Goal: Task Accomplishment & Management: Manage account settings

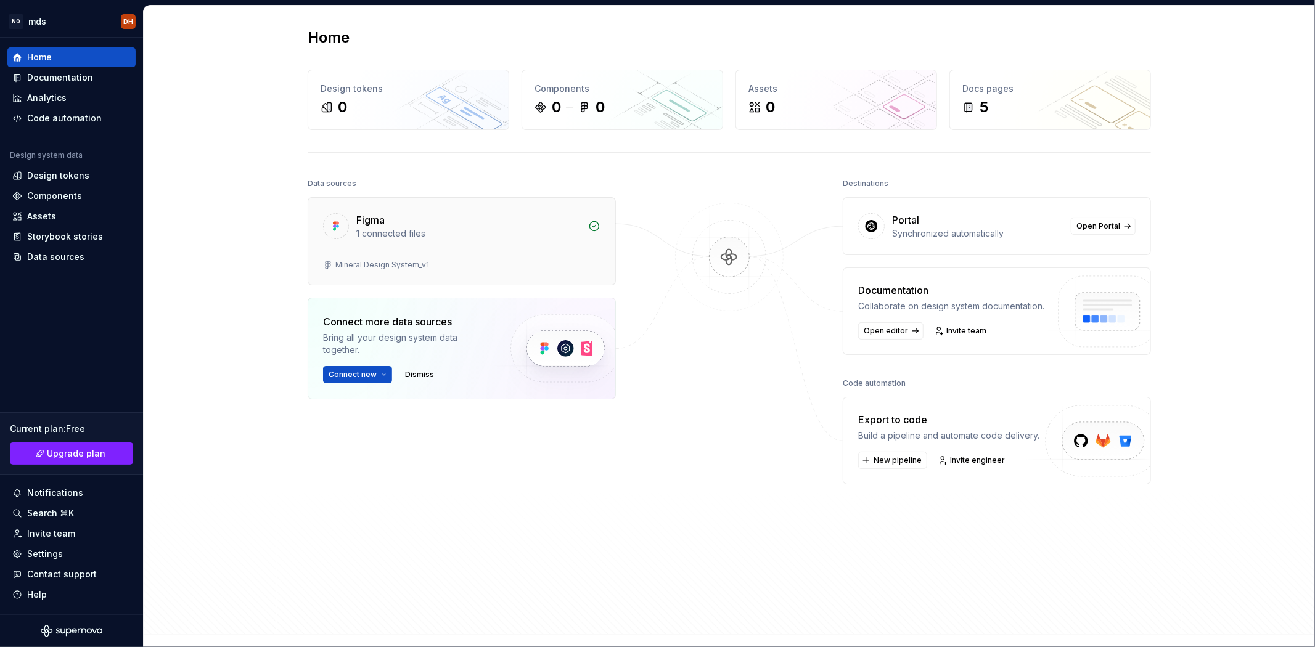
click at [399, 233] on div "1 connected files" at bounding box center [468, 234] width 224 height 12
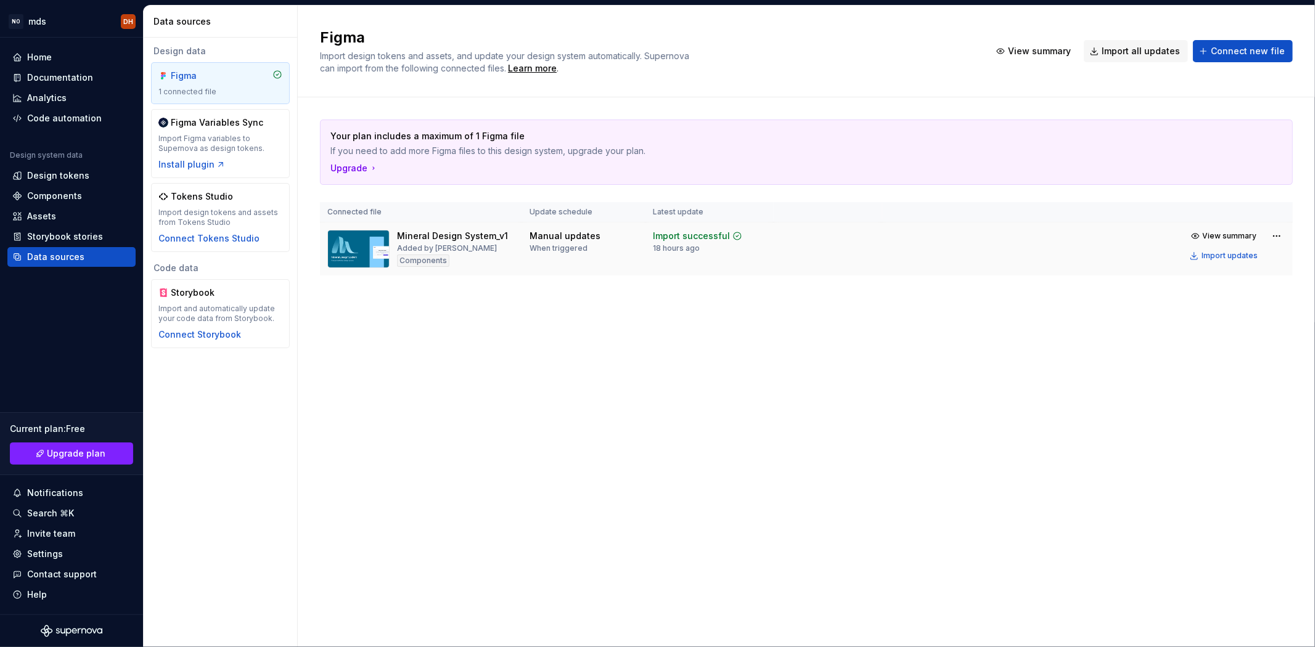
click at [425, 233] on div "Mineral Design System_v1" at bounding box center [452, 236] width 111 height 12
click at [422, 232] on div "Mineral Design System_v1" at bounding box center [452, 236] width 111 height 12
click at [230, 236] on div "Connect Tokens Studio" at bounding box center [208, 238] width 101 height 12
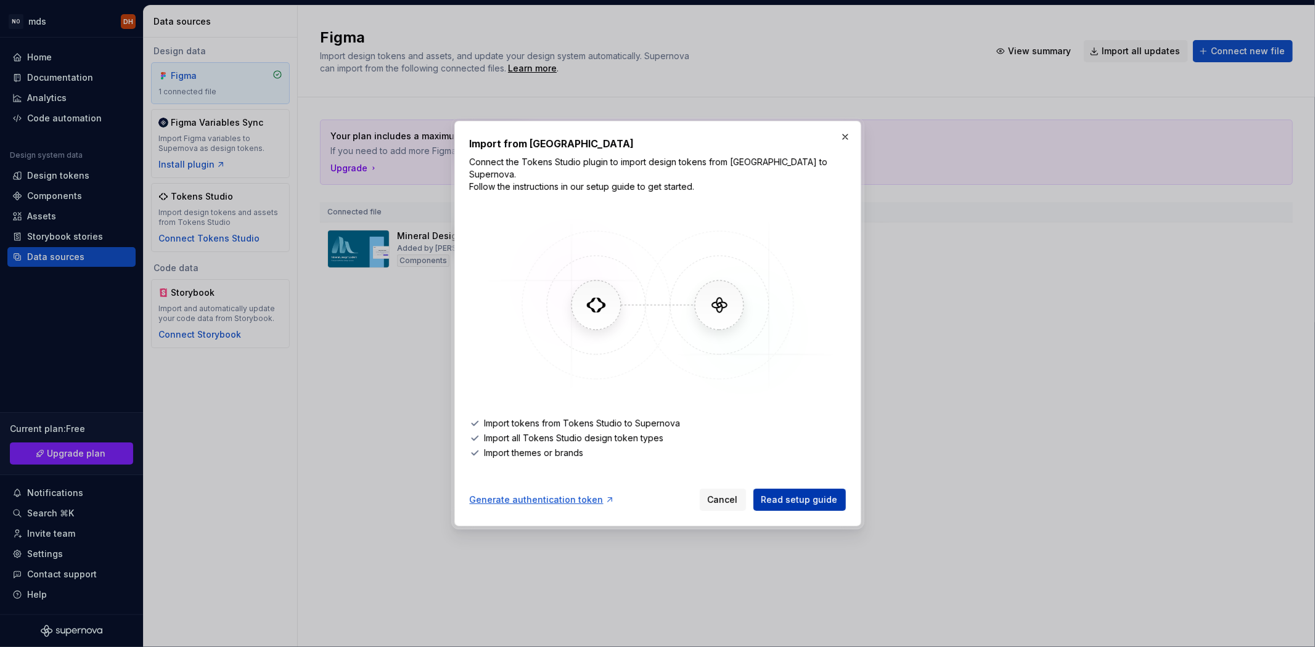
click at [792, 496] on span "Read setup guide" at bounding box center [800, 500] width 76 height 12
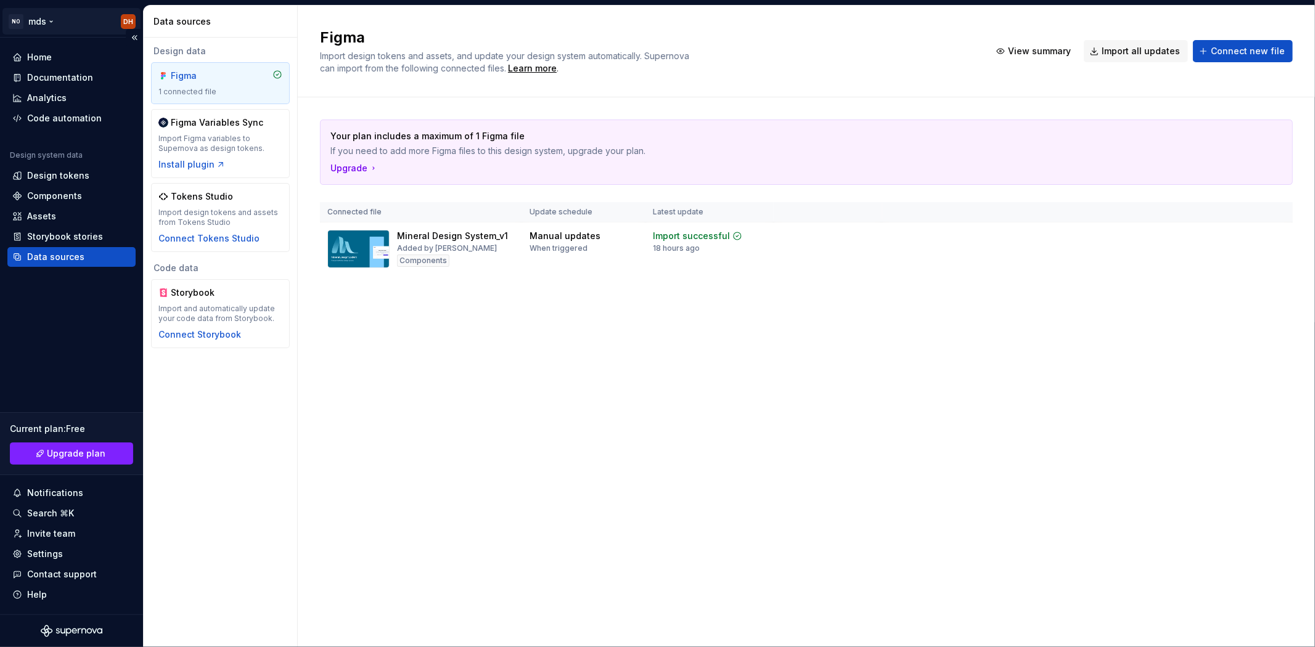
click at [125, 17] on html "NO mds DH Home Documentation Analytics Code automation Design system data Desig…" at bounding box center [657, 323] width 1315 height 647
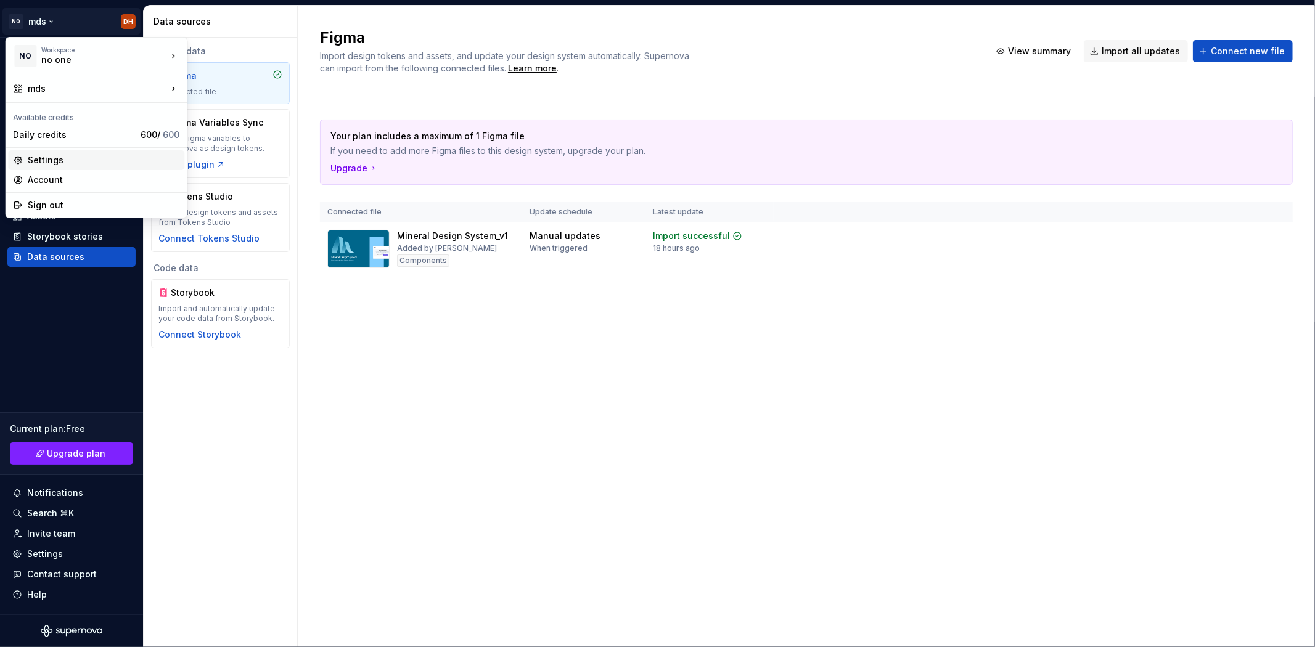
click at [68, 157] on div "Settings" at bounding box center [104, 160] width 152 height 12
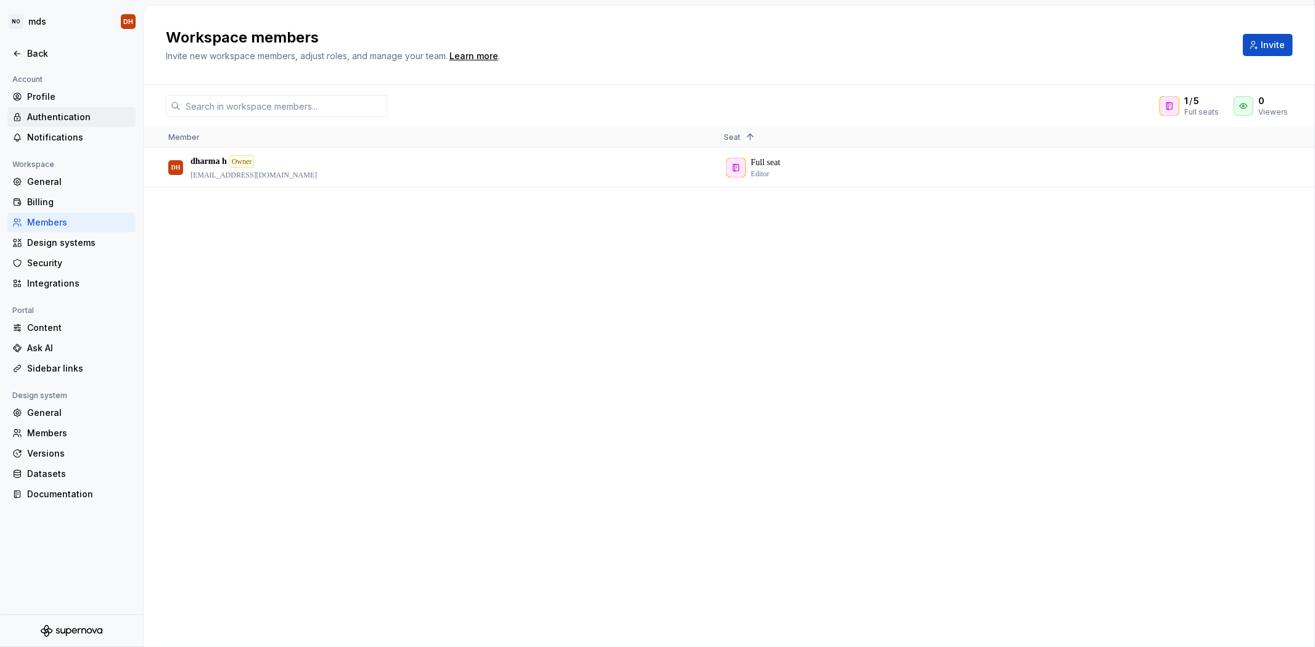
click at [63, 112] on div "Authentication" at bounding box center [79, 117] width 104 height 12
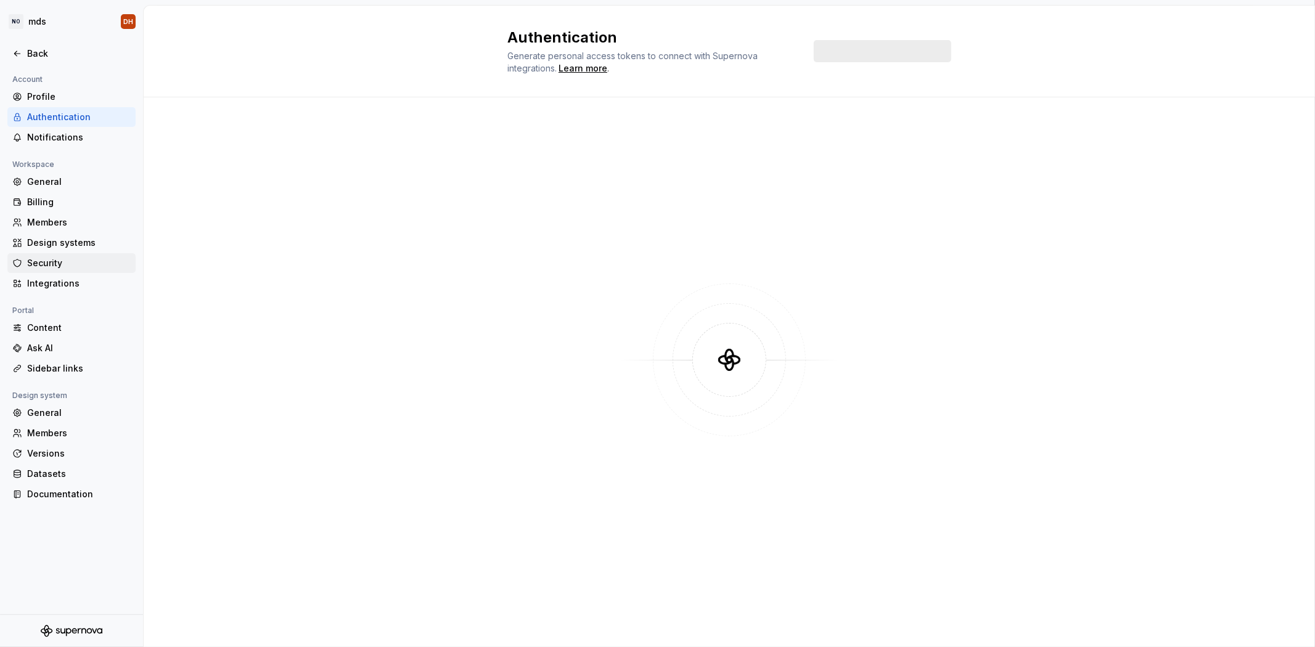
click at [47, 261] on div "Security" at bounding box center [79, 263] width 104 height 12
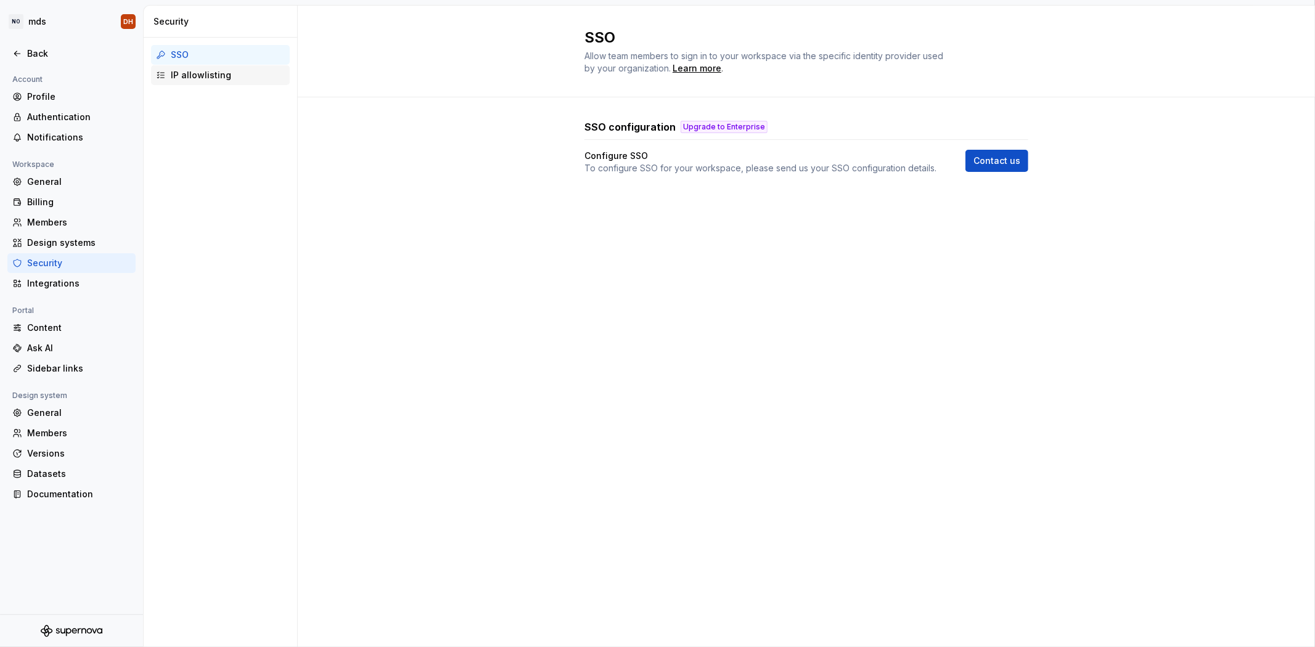
click at [199, 78] on div "IP allowlisting" at bounding box center [228, 75] width 114 height 12
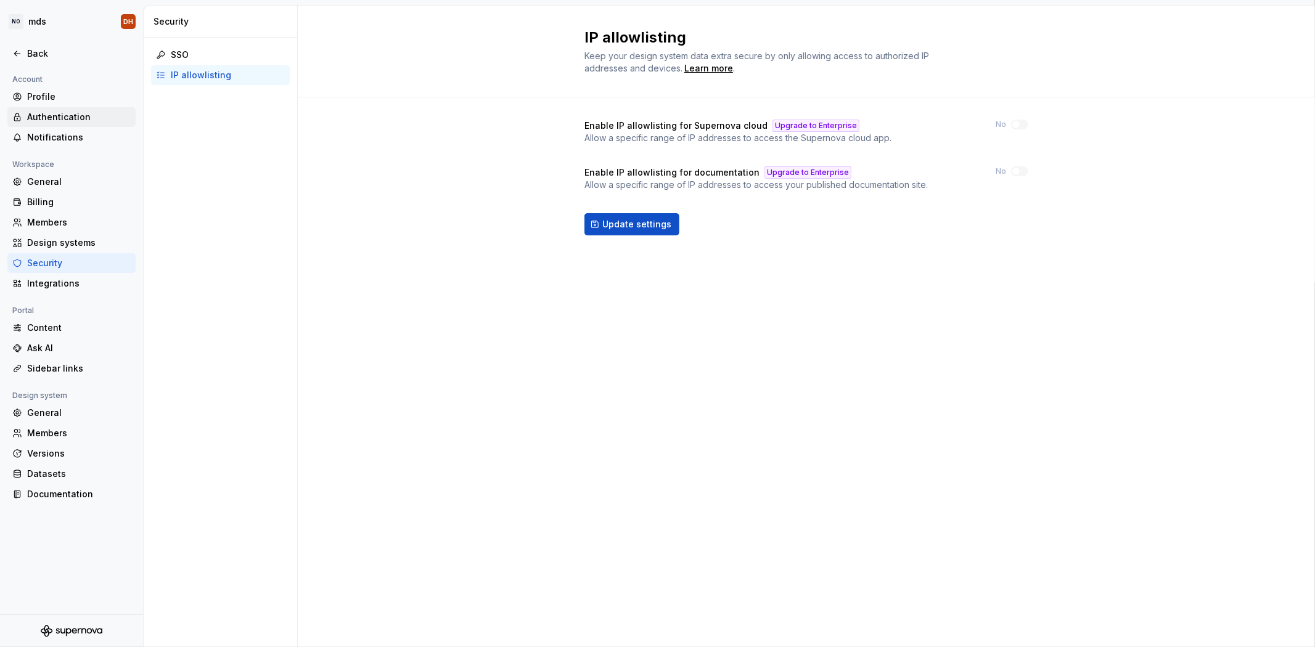
click at [72, 118] on div "Authentication" at bounding box center [79, 117] width 104 height 12
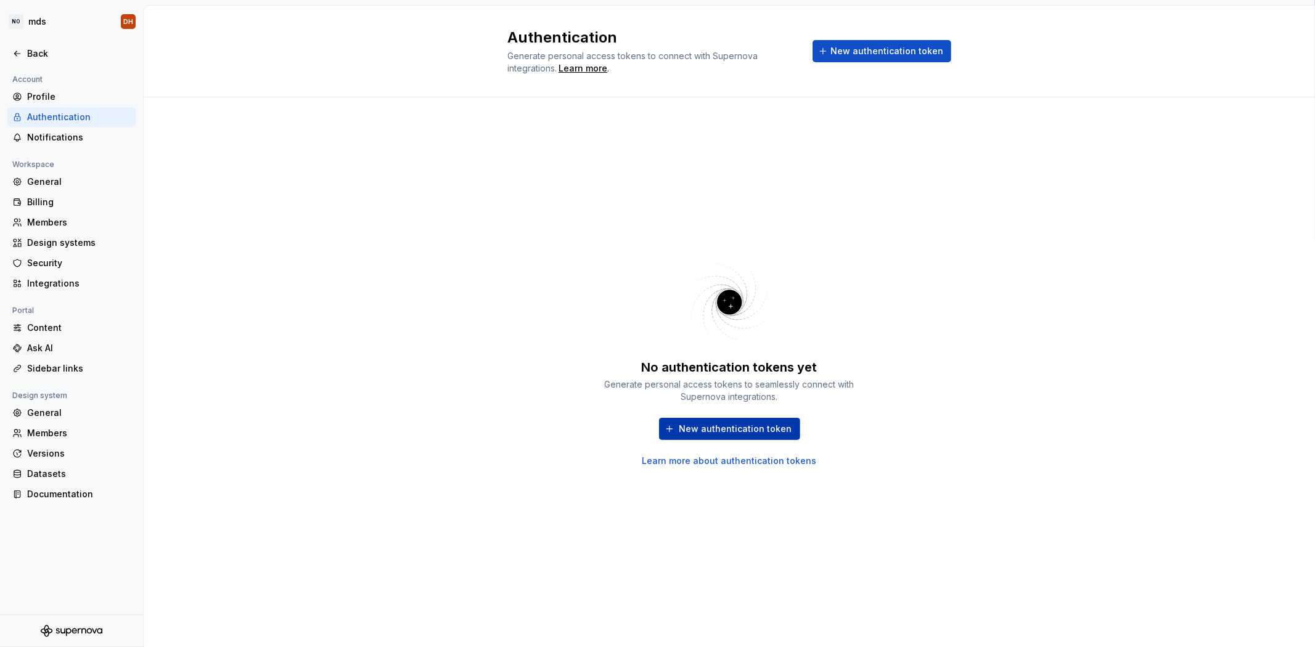
click at [750, 424] on span "New authentication token" at bounding box center [736, 429] width 113 height 12
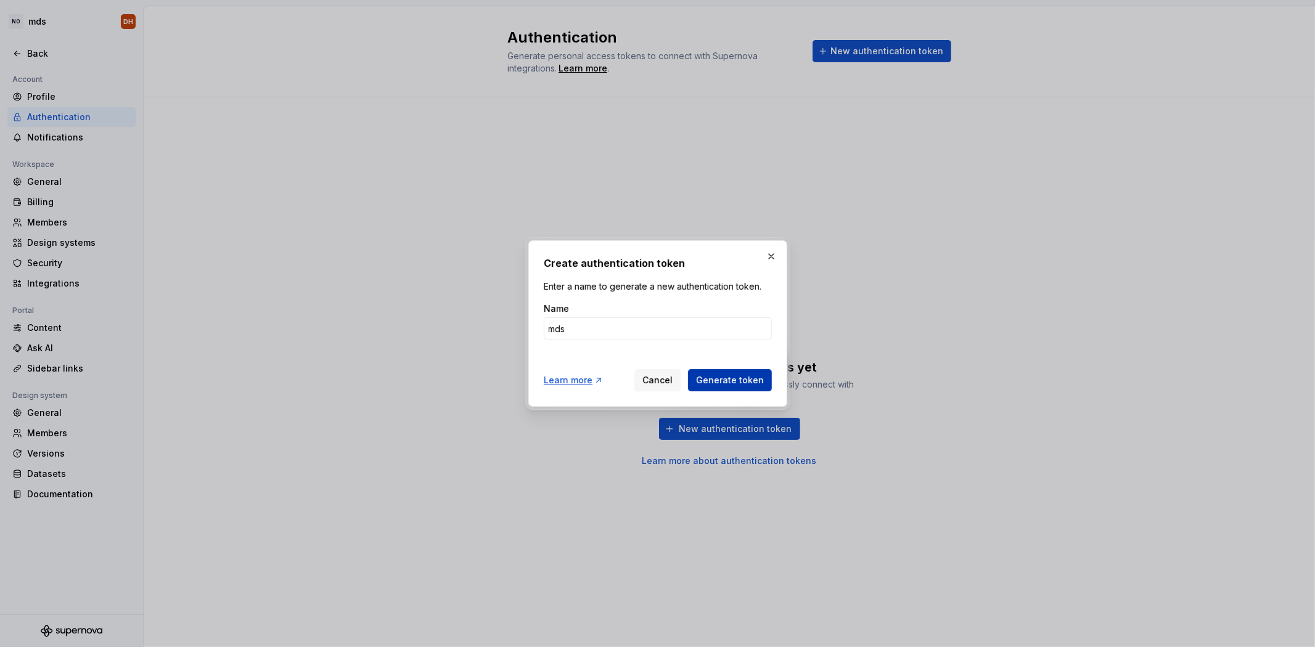
type input "mds"
click at [712, 379] on span "Generate token" at bounding box center [730, 380] width 68 height 12
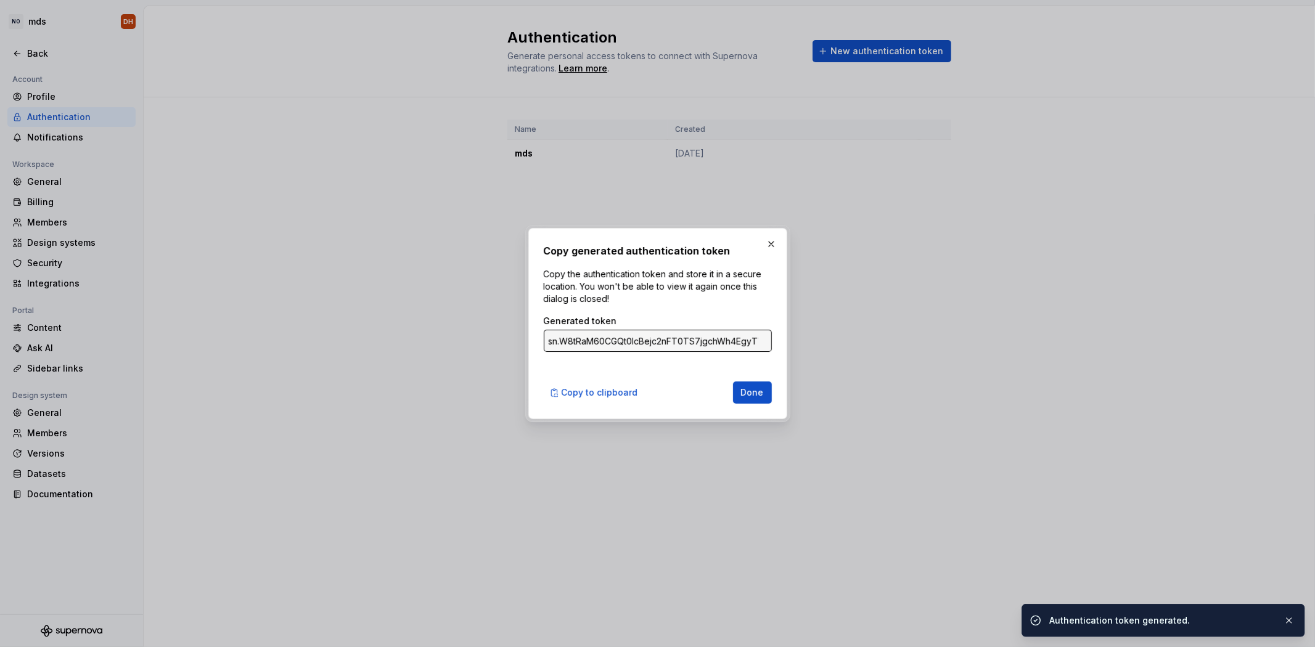
click at [725, 337] on input "sn.W8tRaM60CGQt0lcBejc2nFT0TS7jgchWh4EgyTVn954oKIoE6Xe9ziUPGwEiTVLpKZeoXVpt3net…" at bounding box center [658, 341] width 228 height 22
click at [567, 390] on span "Copy to clipboard" at bounding box center [600, 393] width 76 height 12
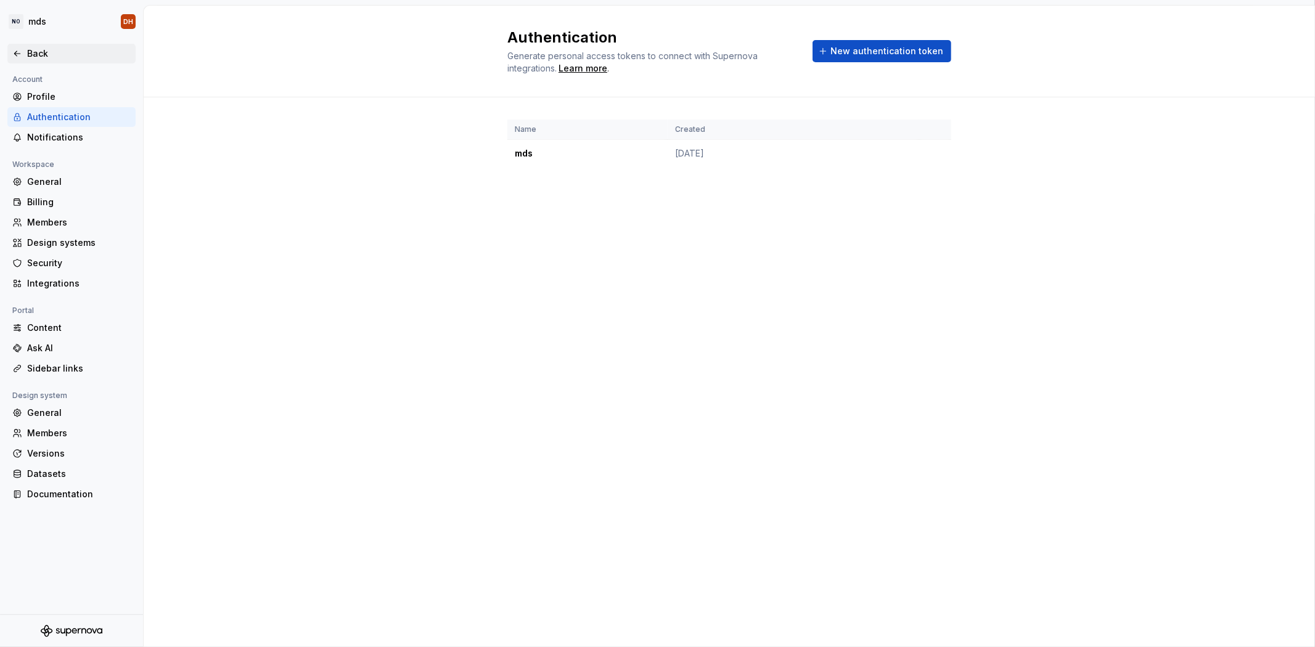
click at [35, 56] on div "Back" at bounding box center [79, 53] width 104 height 12
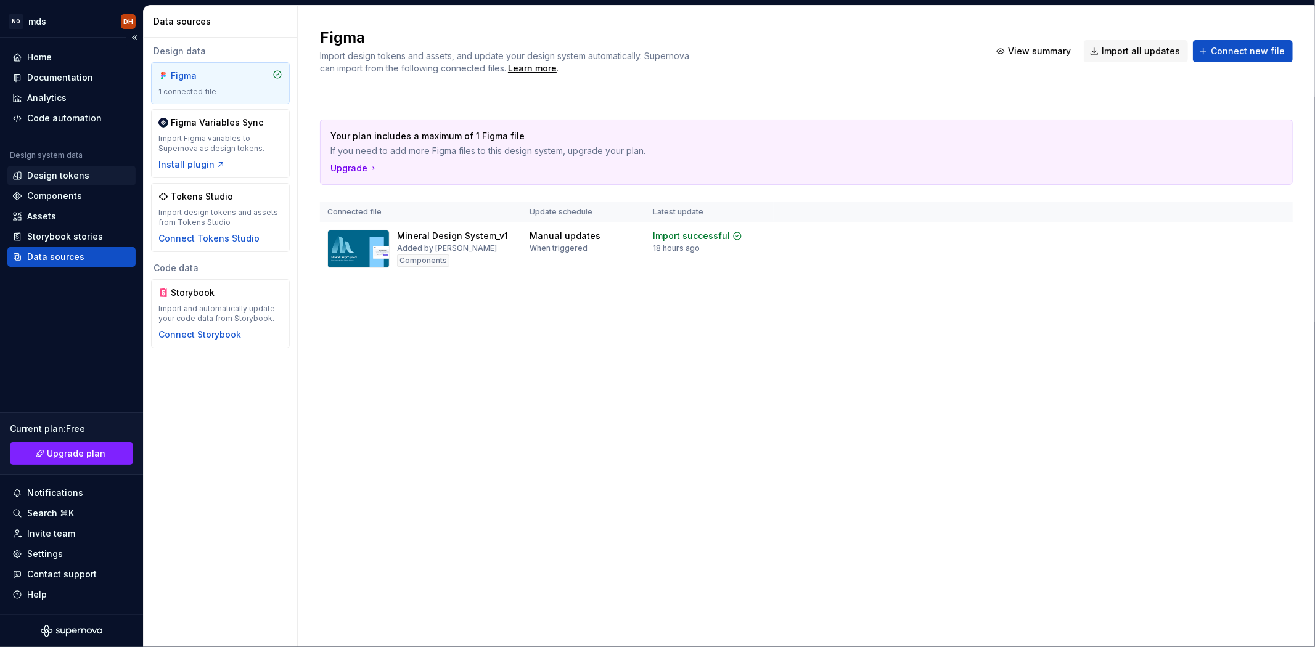
click at [72, 174] on div "Design tokens" at bounding box center [58, 176] width 62 height 12
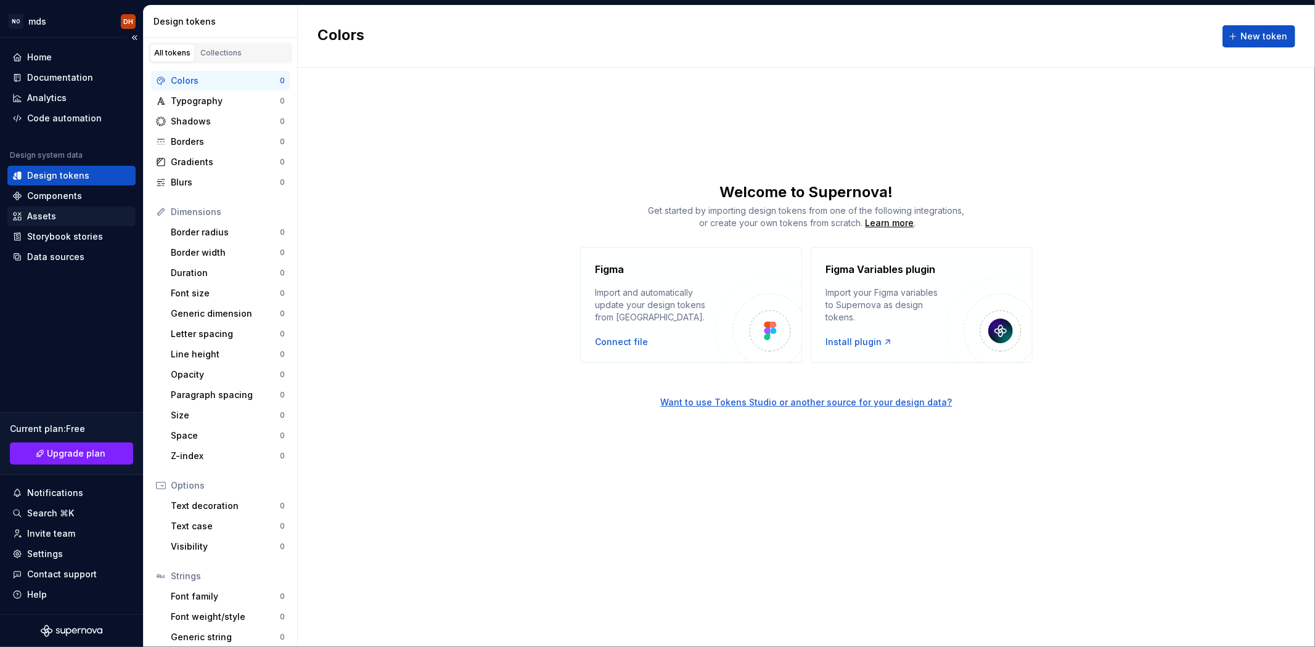
click at [40, 210] on div "Assets" at bounding box center [41, 216] width 29 height 12
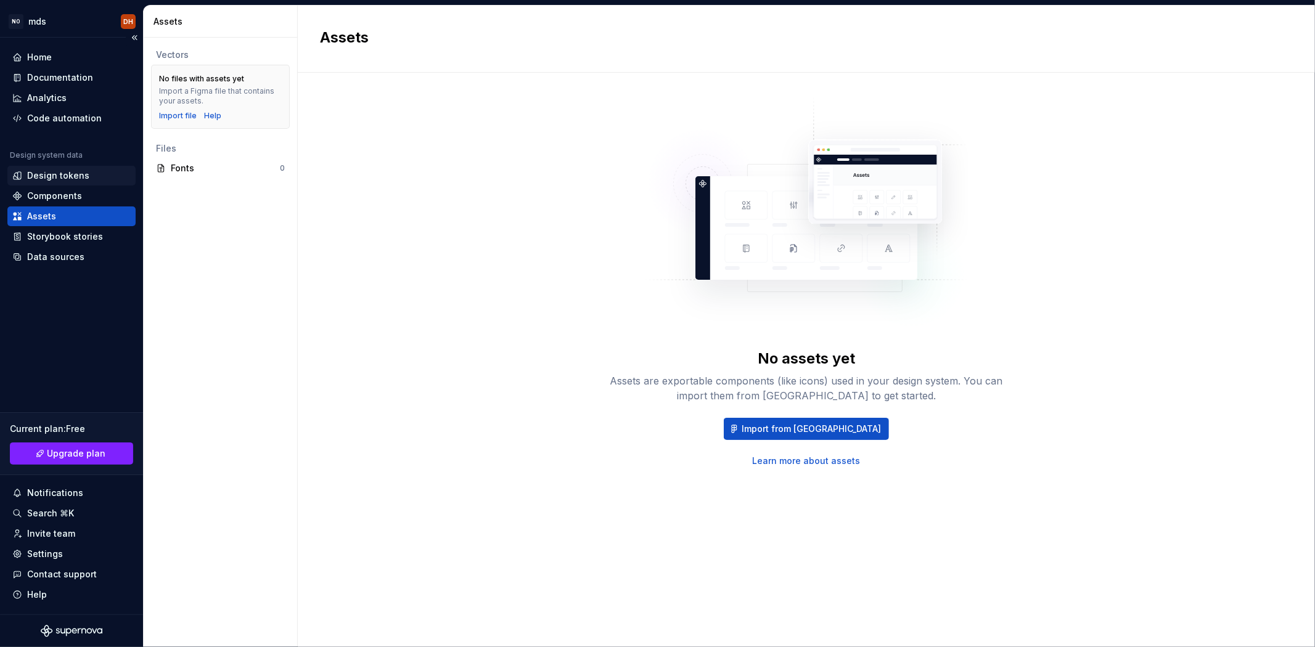
click at [76, 170] on div "Design tokens" at bounding box center [58, 176] width 62 height 12
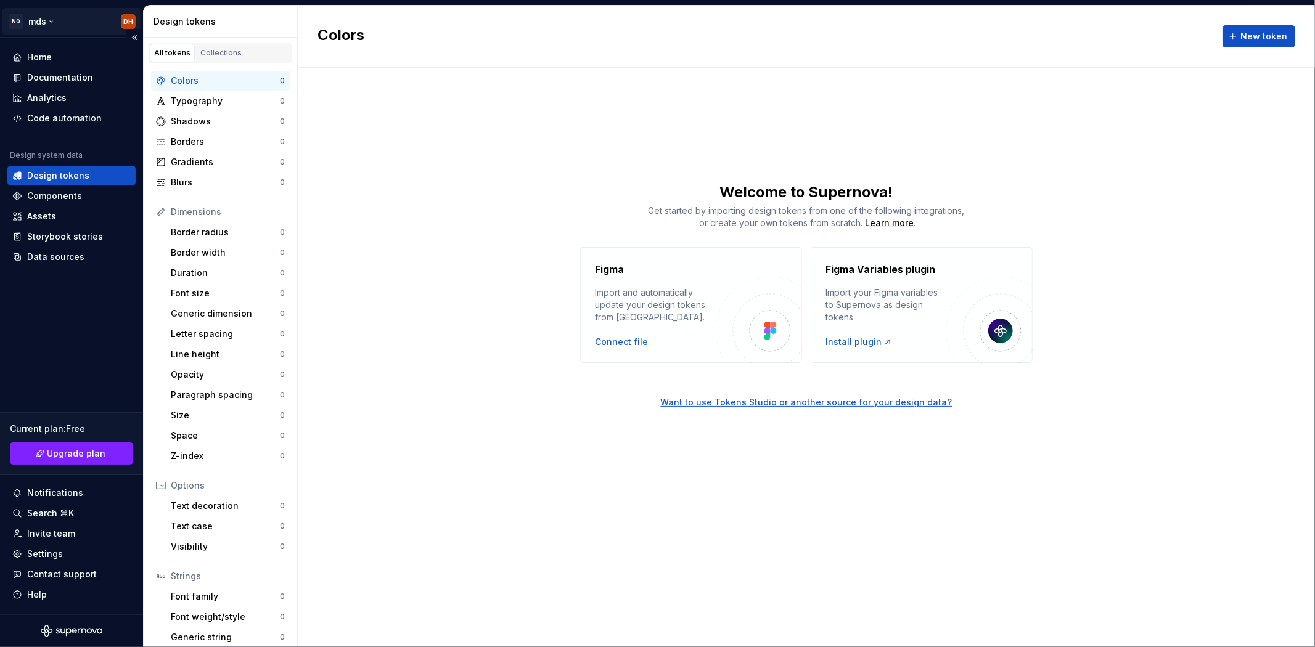
click at [38, 23] on html "NO mds DH Home Documentation Analytics Code automation Design system data Desig…" at bounding box center [657, 323] width 1315 height 647
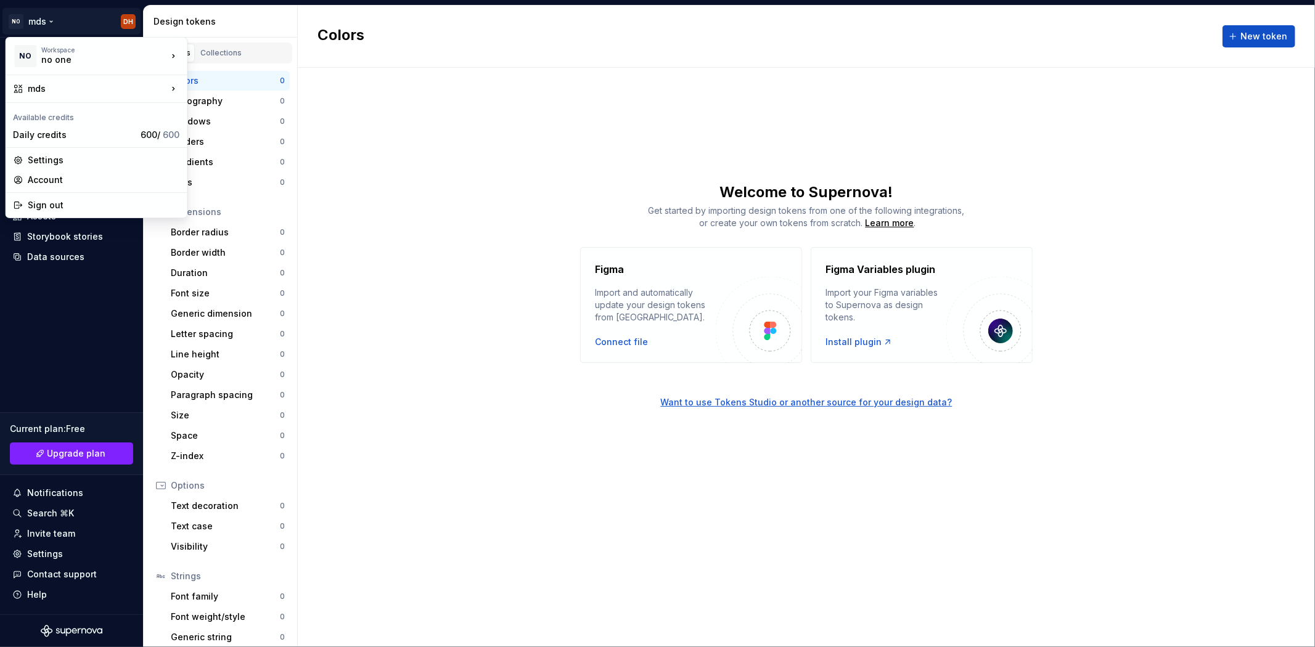
click at [53, 287] on html "NO mds DH Home Documentation Analytics Code automation Design system data Desig…" at bounding box center [657, 323] width 1315 height 647
